Goal: Information Seeking & Learning: Learn about a topic

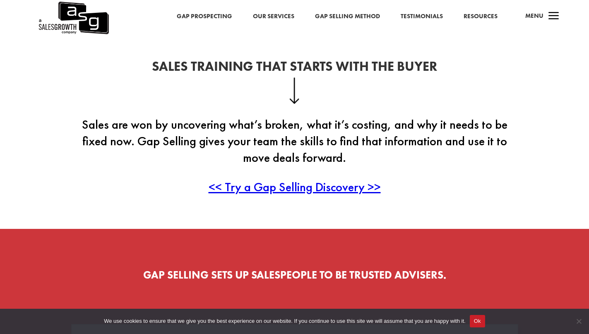
scroll to position [205, 0]
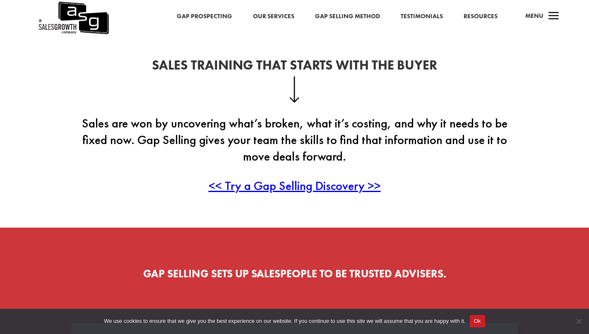
click at [268, 185] on span "<< Try a Gap Selling Discovery >>" at bounding box center [295, 186] width 172 height 16
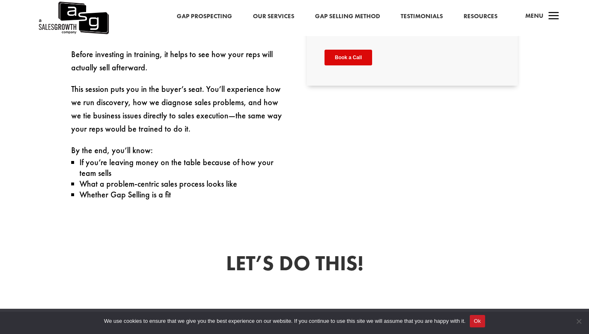
scroll to position [416, 0]
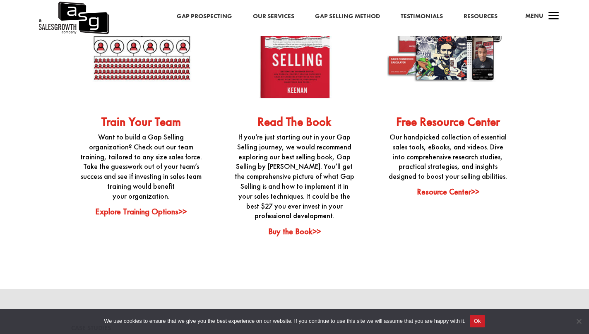
scroll to position [2052, 0]
